Goal: Navigation & Orientation: Go to known website

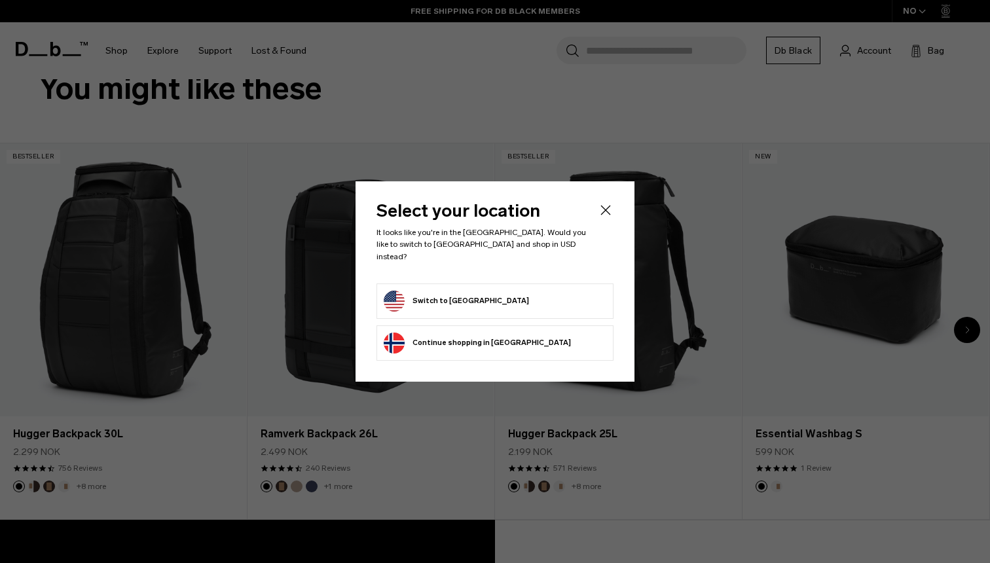
scroll to position [1103, 0]
